Goal: Find specific page/section: Find specific page/section

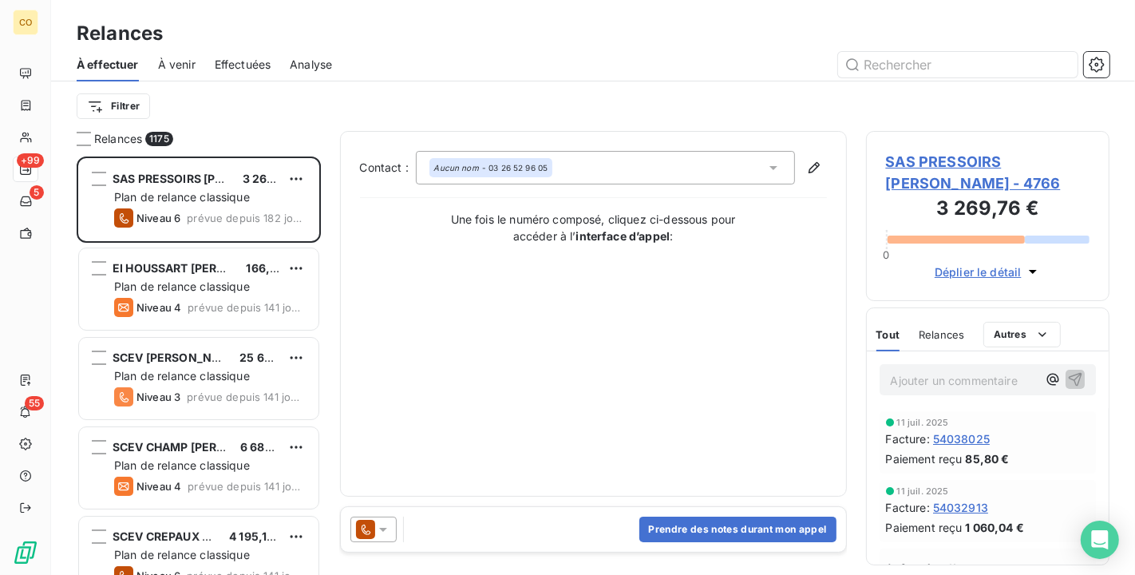
scroll to position [405, 230]
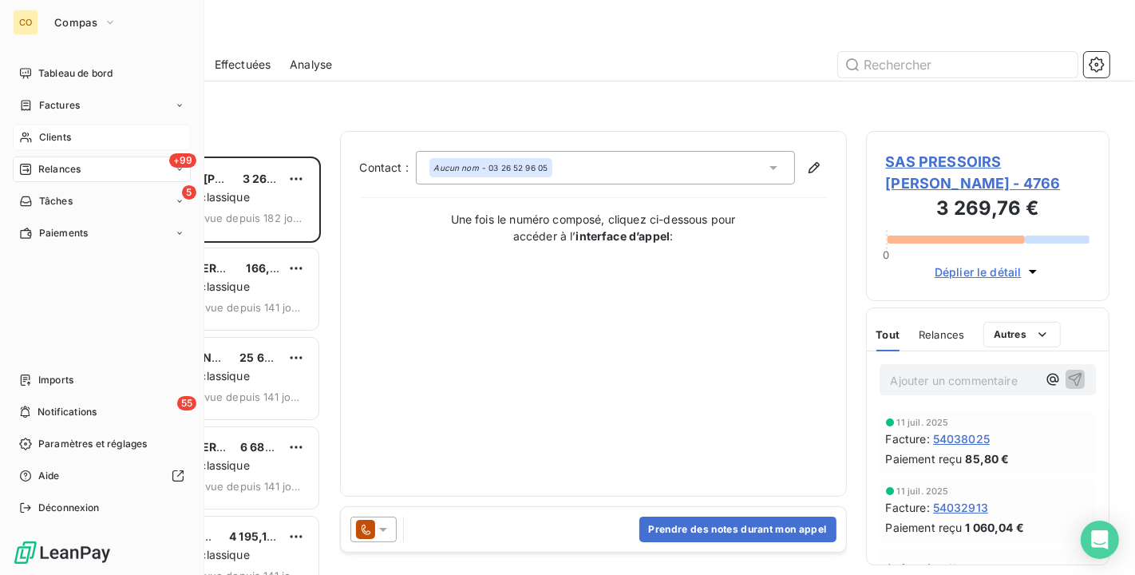
click at [66, 134] on span "Clients" at bounding box center [55, 137] width 32 height 14
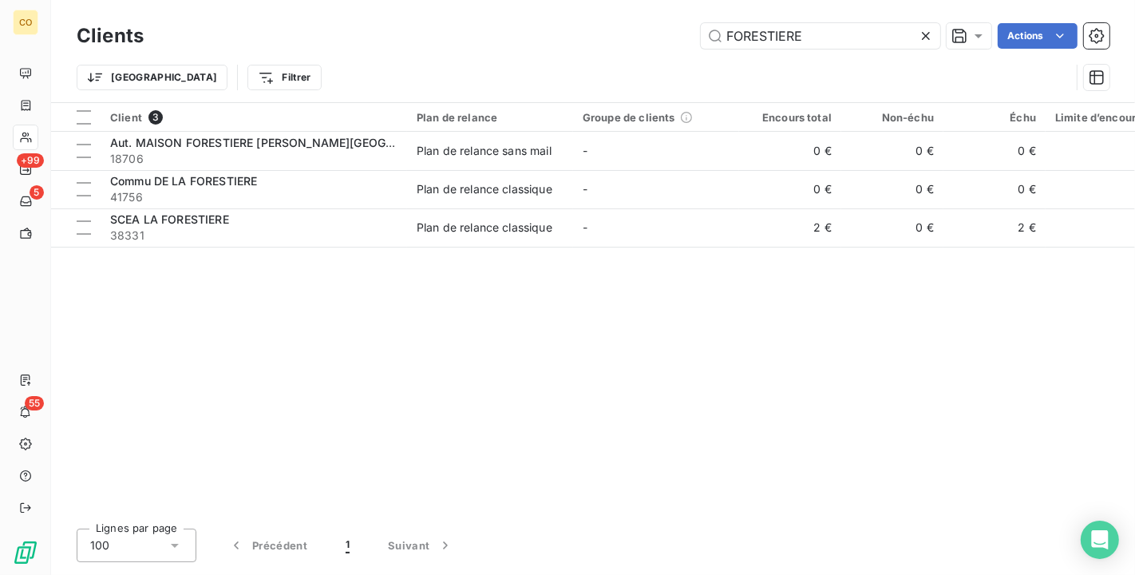
drag, startPoint x: 834, startPoint y: 33, endPoint x: 358, endPoint y: -5, distance: 477.0
click at [358, 0] on html "CO +99 5 55 Clients FORESTIERE Actions Trier Filtrer Client 3 Plan de relance G…" at bounding box center [567, 287] width 1135 height 575
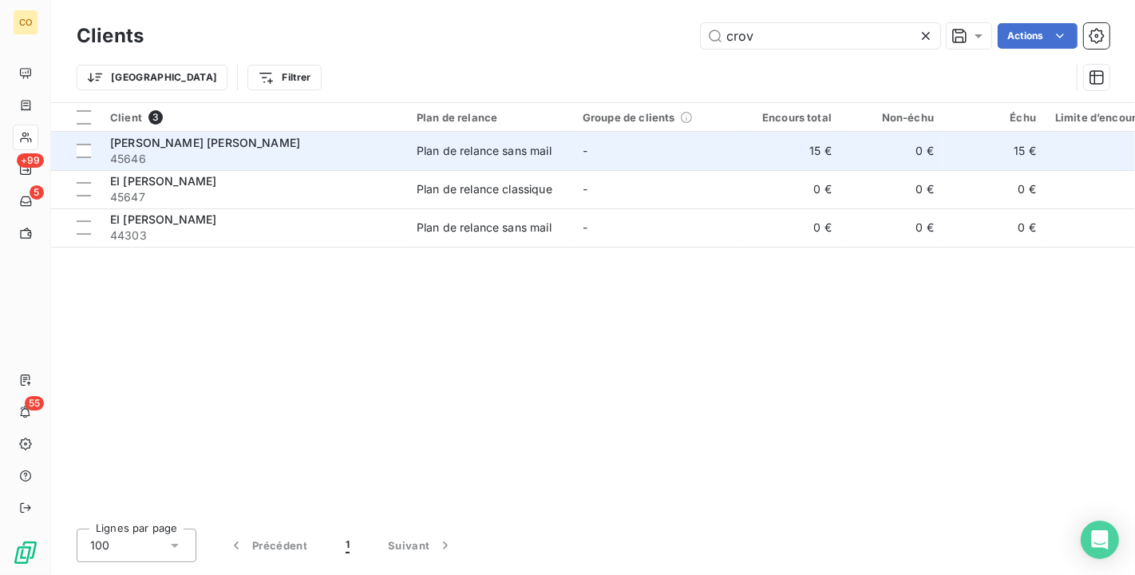
type input "crov"
click at [599, 162] on td "-" at bounding box center [656, 151] width 166 height 38
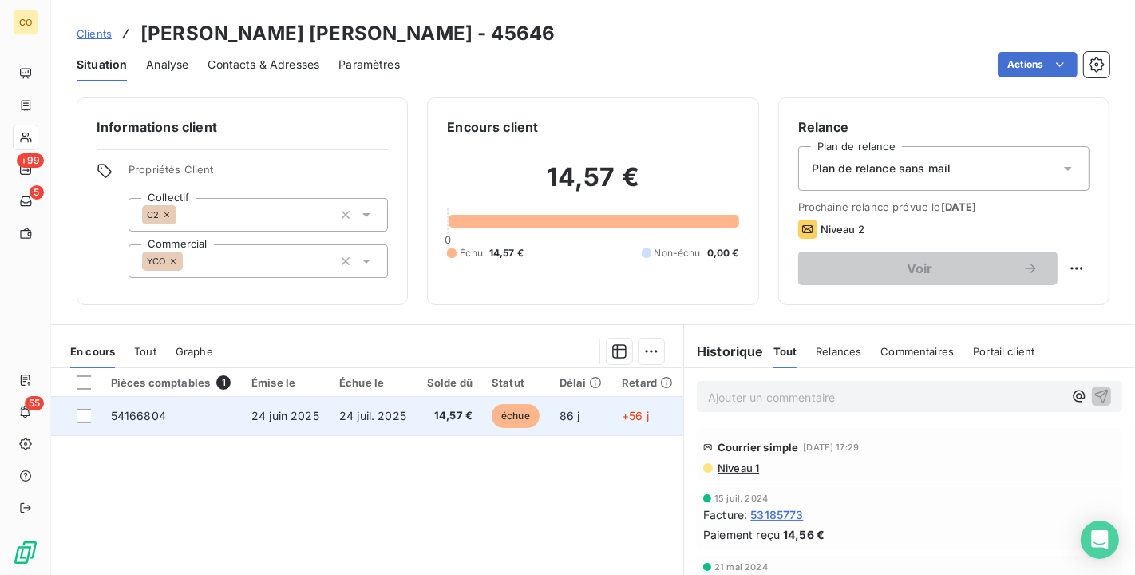
click at [411, 431] on td "24 juil. 2025" at bounding box center [373, 416] width 87 height 38
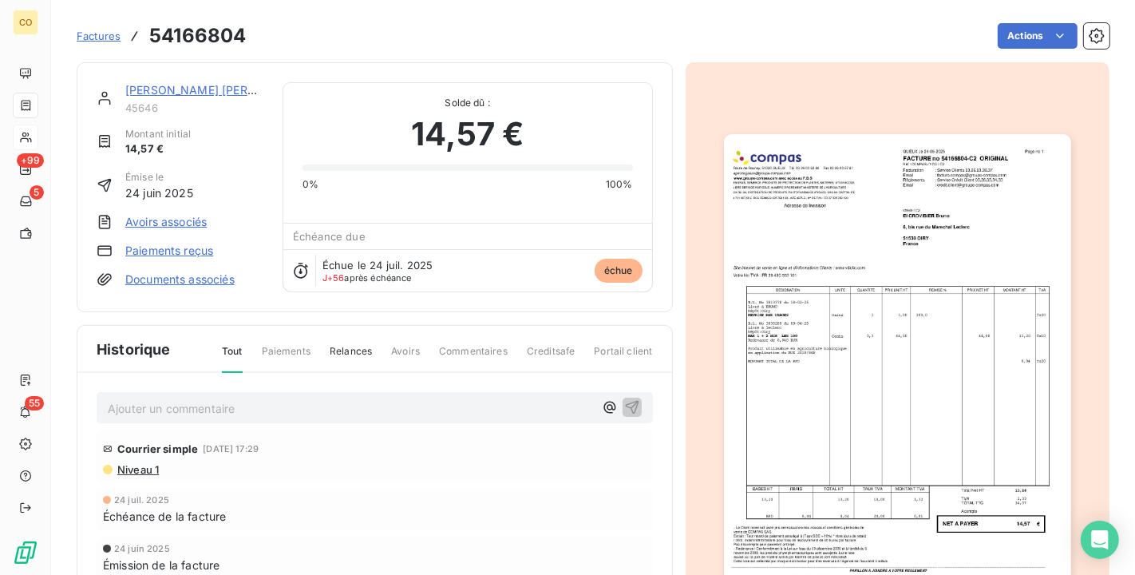
click at [867, 405] on img "button" at bounding box center [897, 379] width 347 height 491
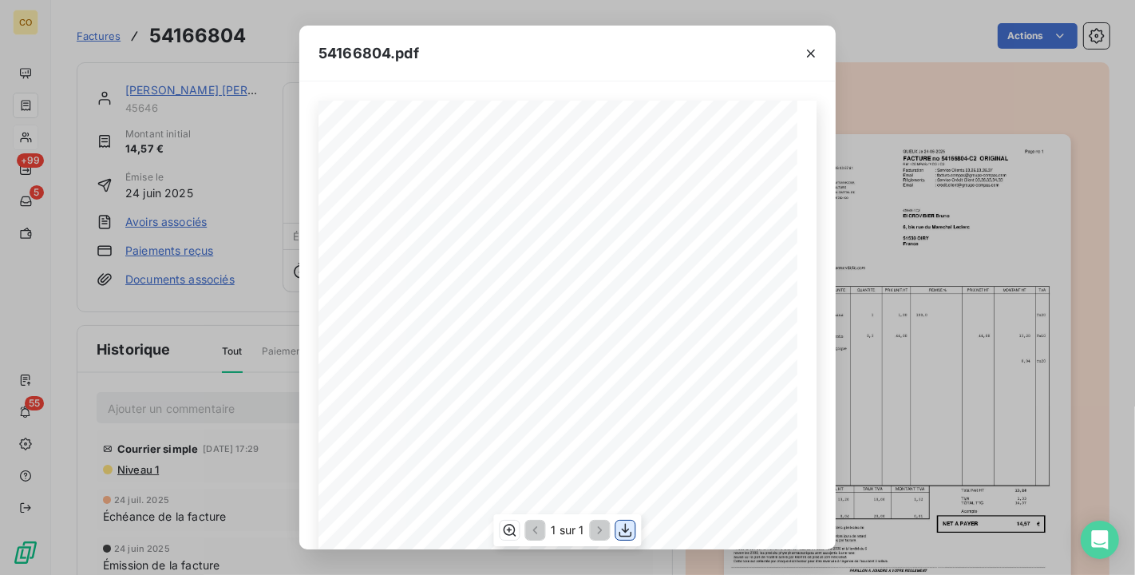
click at [629, 533] on icon "button" at bounding box center [626, 530] width 16 height 16
click at [511, 55] on div "54166804.pdf" at bounding box center [567, 54] width 536 height 56
click at [811, 49] on icon "button" at bounding box center [811, 53] width 16 height 16
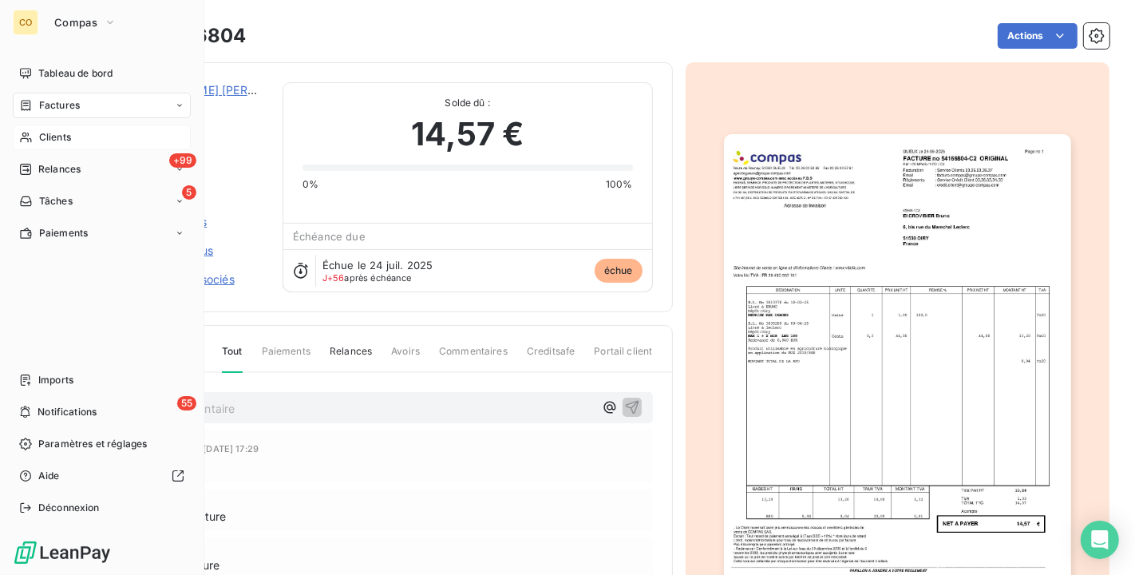
click at [48, 133] on span "Clients" at bounding box center [55, 137] width 32 height 14
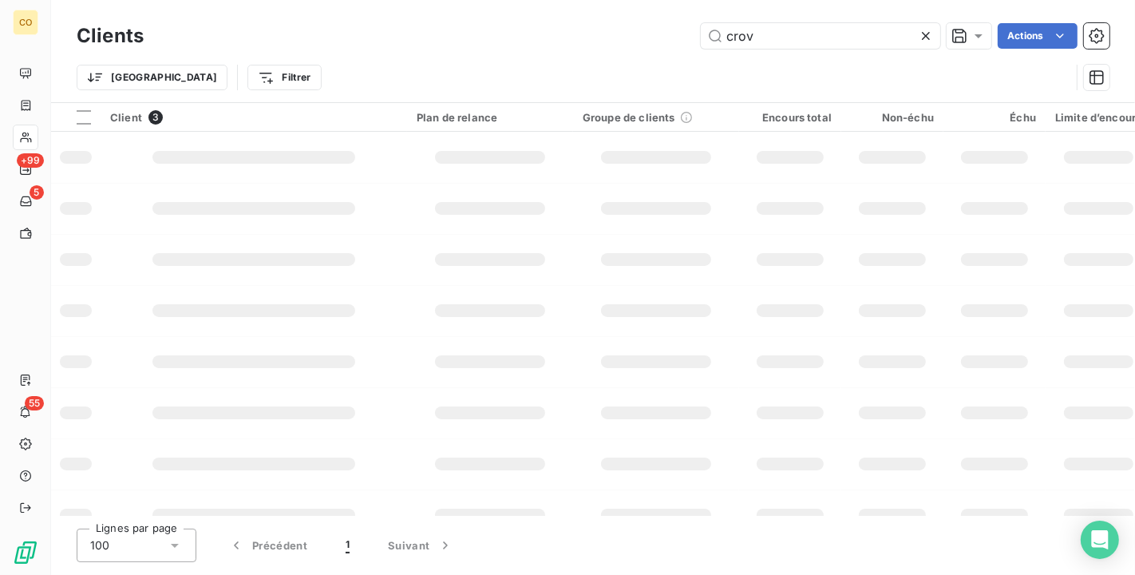
drag, startPoint x: 772, startPoint y: 34, endPoint x: 547, endPoint y: 11, distance: 226.9
click at [547, 11] on div "Clients crov Actions Trier Filtrer" at bounding box center [593, 51] width 1084 height 102
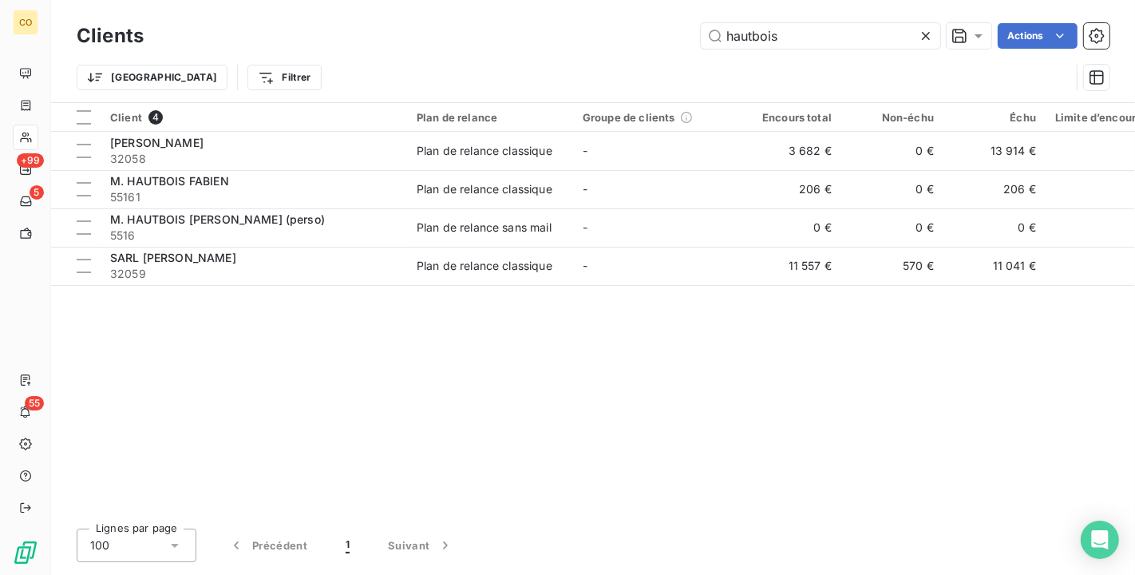
type input "hautbois"
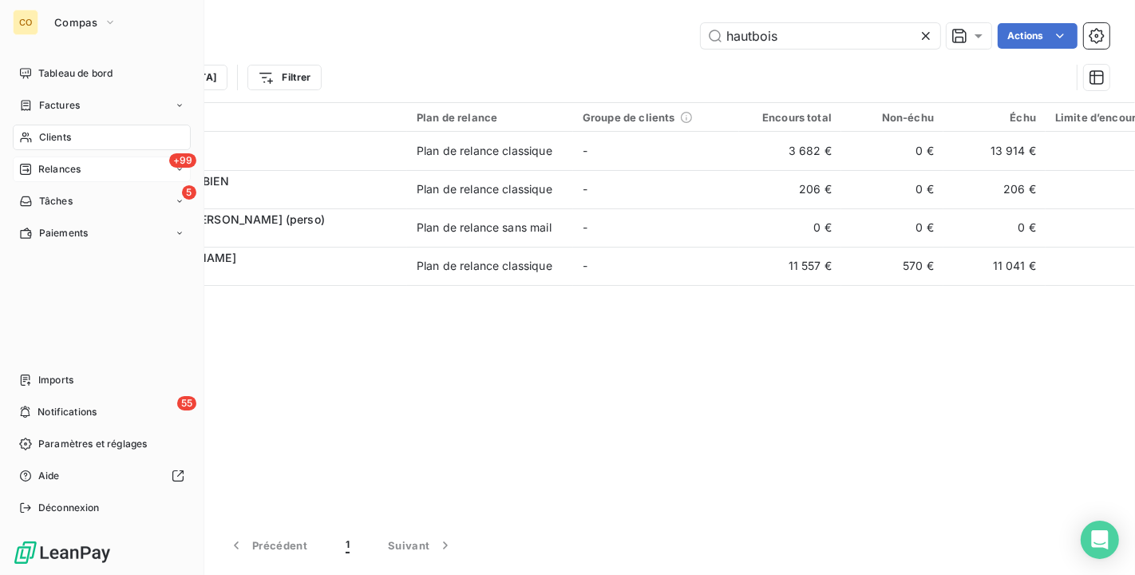
click at [26, 172] on icon at bounding box center [25, 169] width 13 height 13
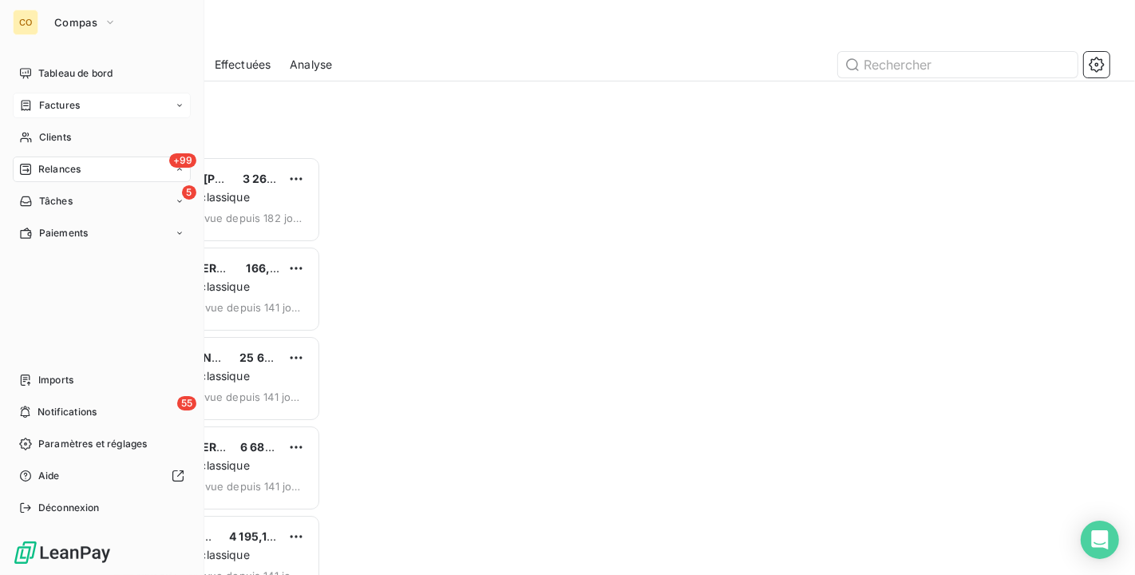
scroll to position [405, 230]
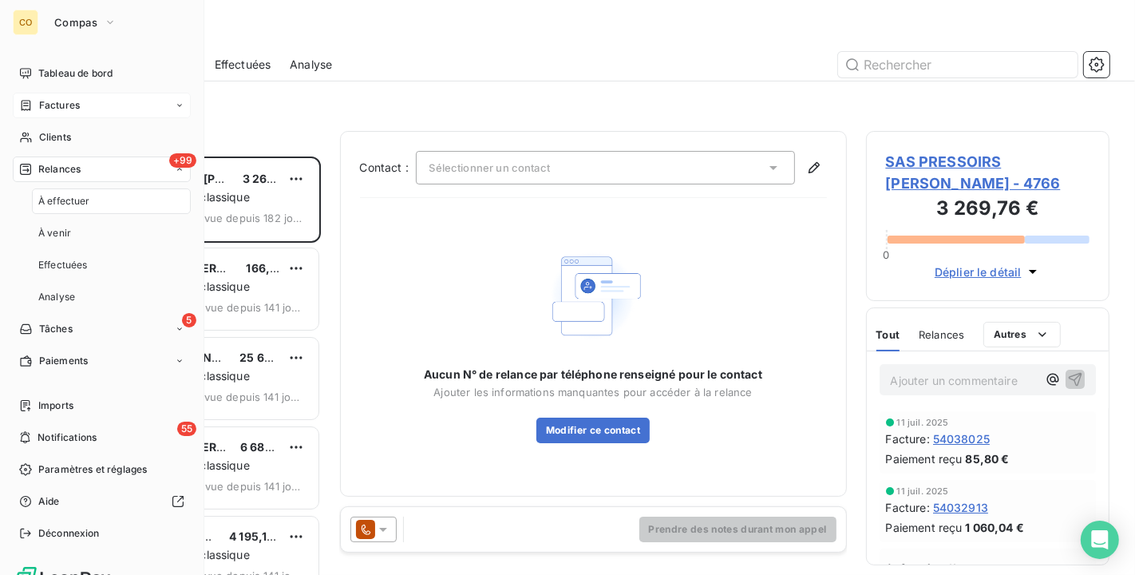
click at [61, 94] on div "Factures" at bounding box center [102, 106] width 178 height 26
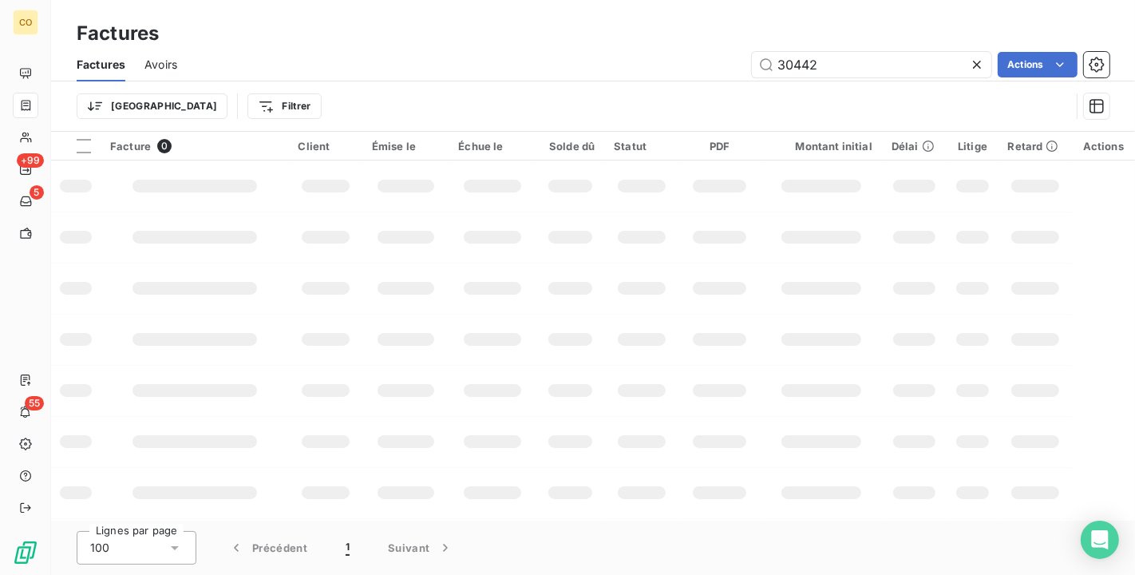
drag, startPoint x: 723, startPoint y: 43, endPoint x: 622, endPoint y: 30, distance: 101.4
click at [622, 30] on div "Factures Factures Avoirs 30442 Actions Trier Filtrer" at bounding box center [593, 66] width 1084 height 132
type input "55011562"
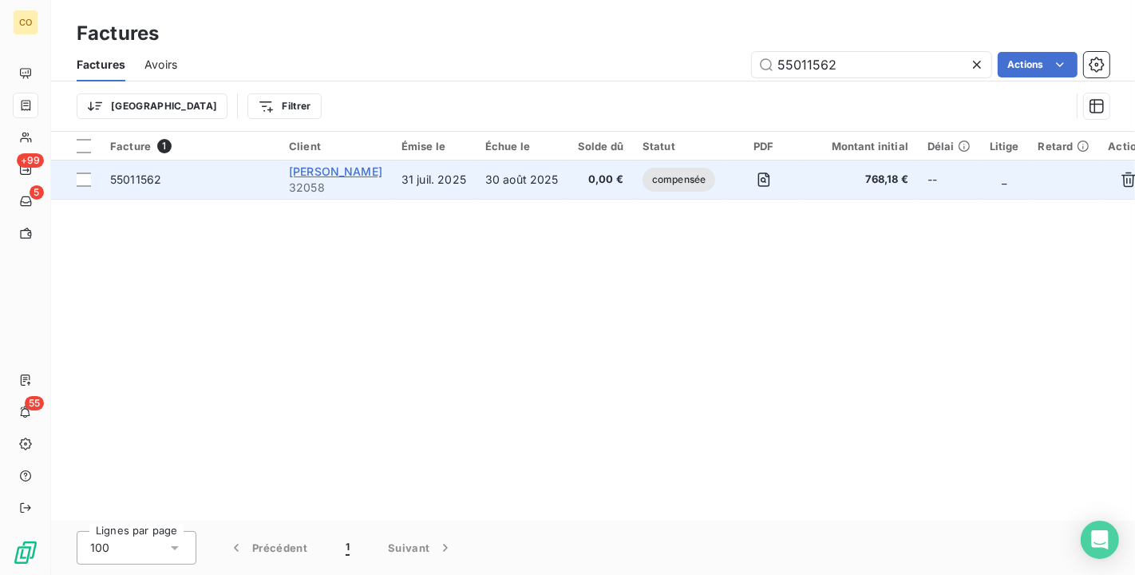
click at [382, 173] on span "[PERSON_NAME]" at bounding box center [335, 171] width 93 height 14
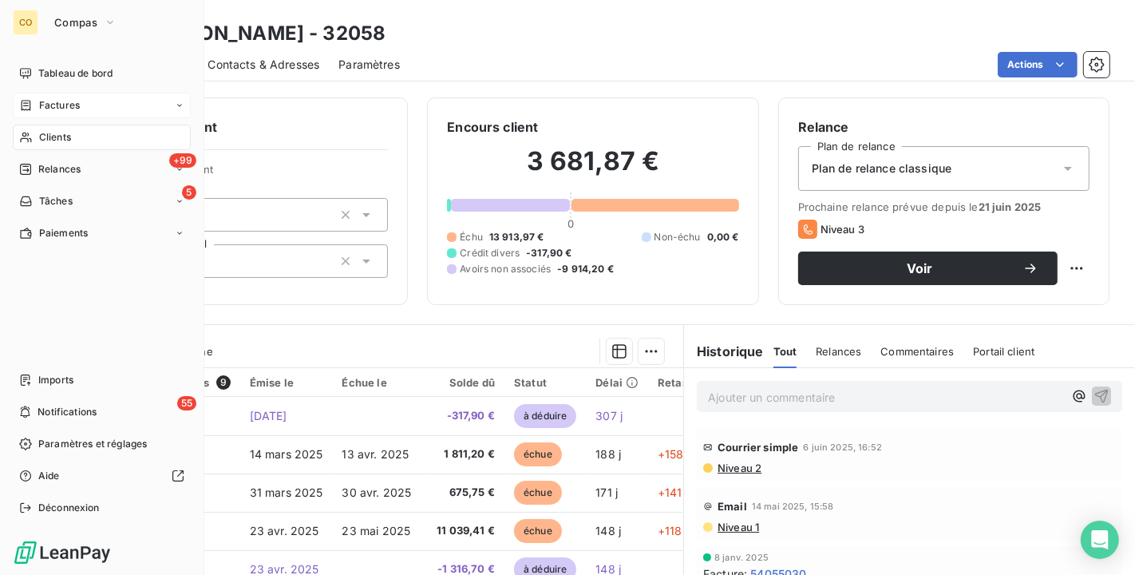
click at [58, 107] on span "Factures" at bounding box center [59, 105] width 41 height 14
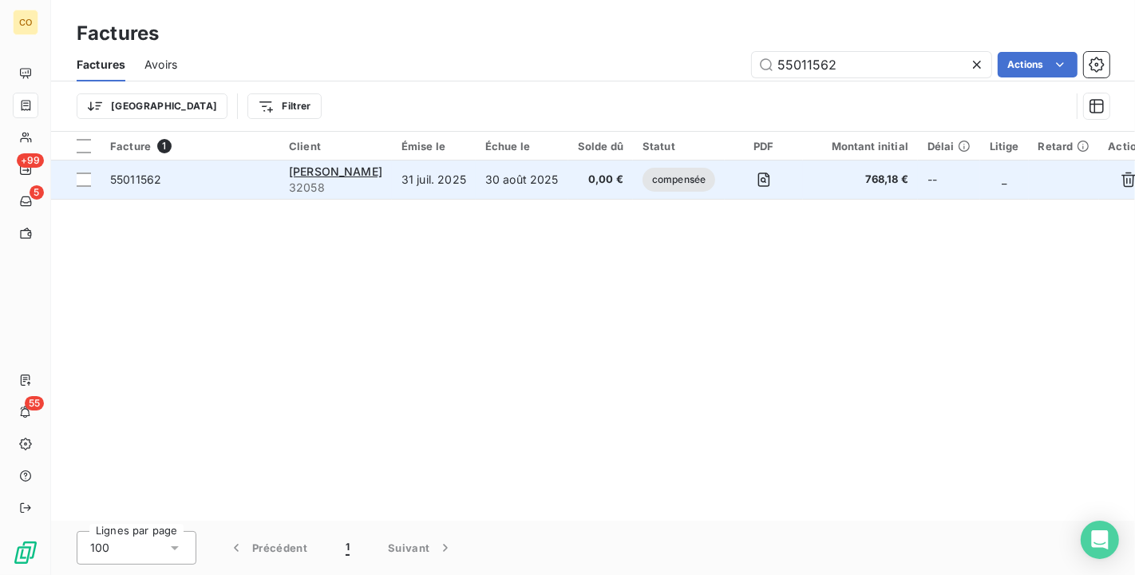
click at [623, 173] on span "0,00 €" at bounding box center [600, 180] width 45 height 16
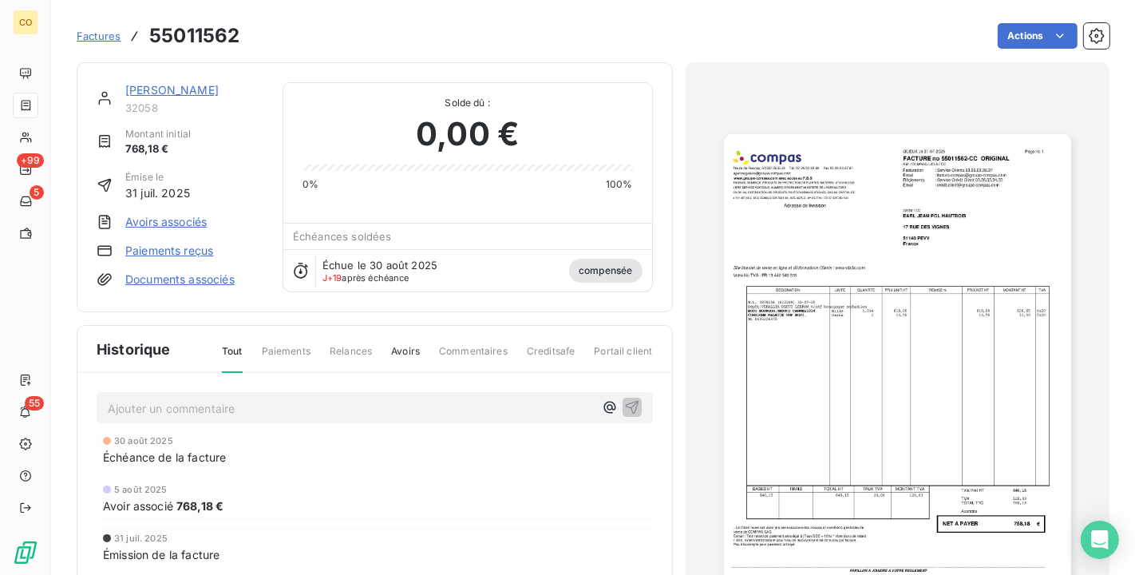
click at [958, 328] on img "button" at bounding box center [897, 379] width 347 height 491
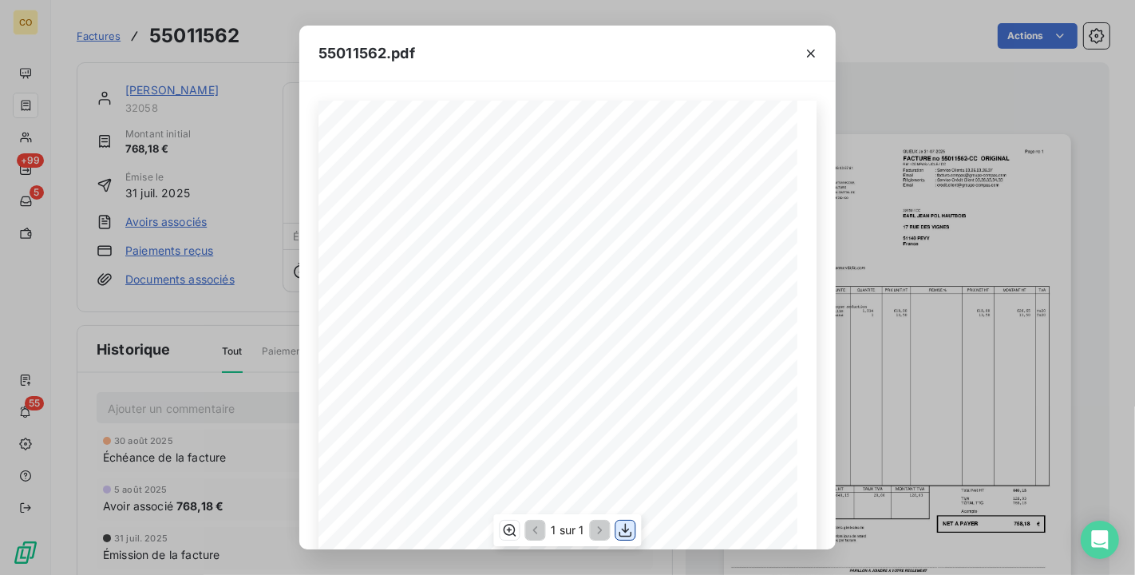
click at [634, 527] on button "button" at bounding box center [625, 529] width 19 height 19
click at [561, 24] on div "55011562.pdf Adresse de livraison DESIGNATION UNITE QUANTITE PRIX NET HT MONTAN…" at bounding box center [567, 287] width 1135 height 575
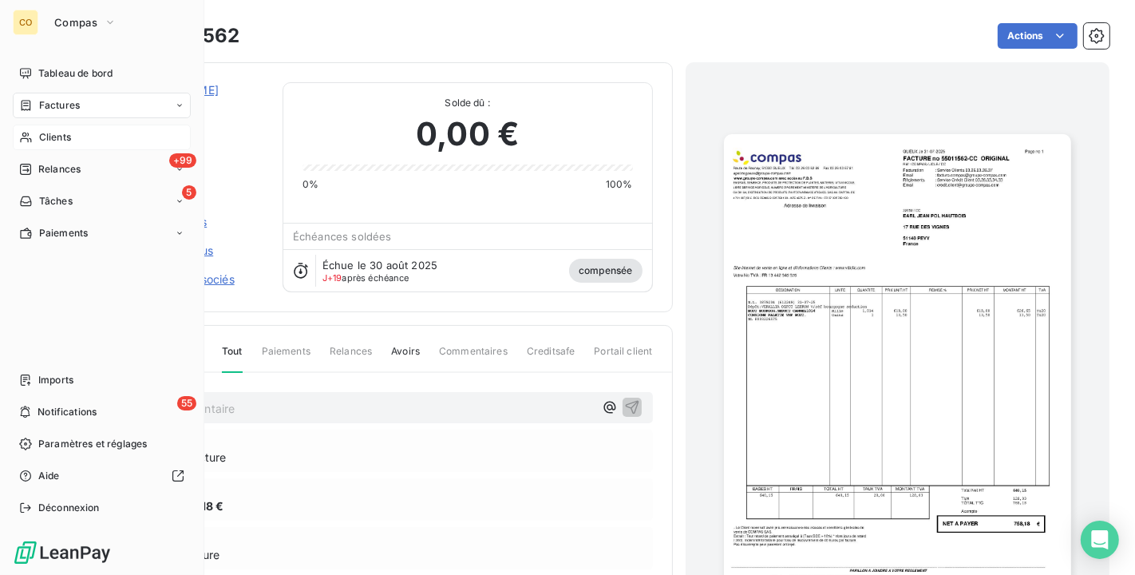
click at [51, 128] on div "Clients" at bounding box center [102, 137] width 178 height 26
